Goal: Information Seeking & Learning: Learn about a topic

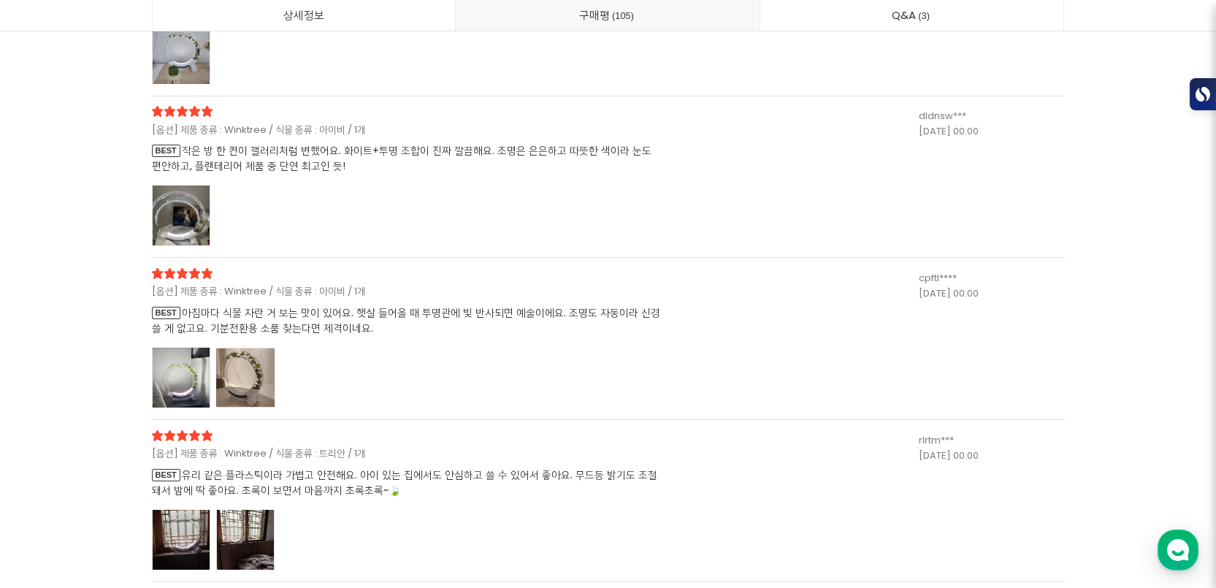
scroll to position [36758, 0]
